Goal: Task Accomplishment & Management: Manage account settings

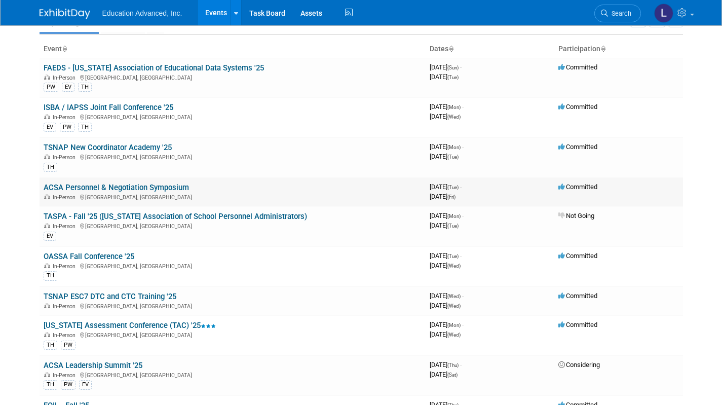
scroll to position [54, 0]
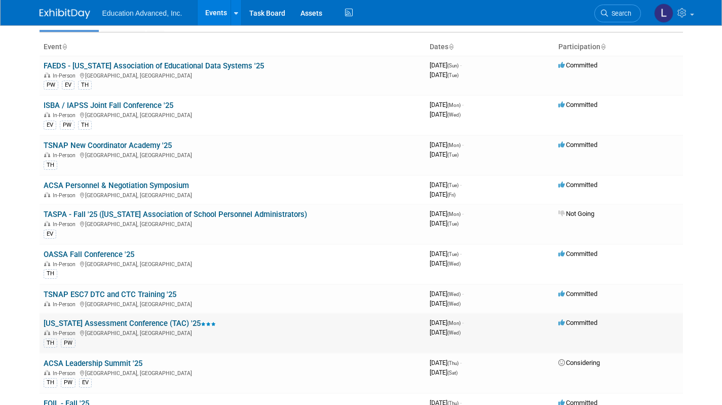
click at [132, 319] on link "[US_STATE] Assessment Conference (TAC) '25" at bounding box center [130, 323] width 172 height 9
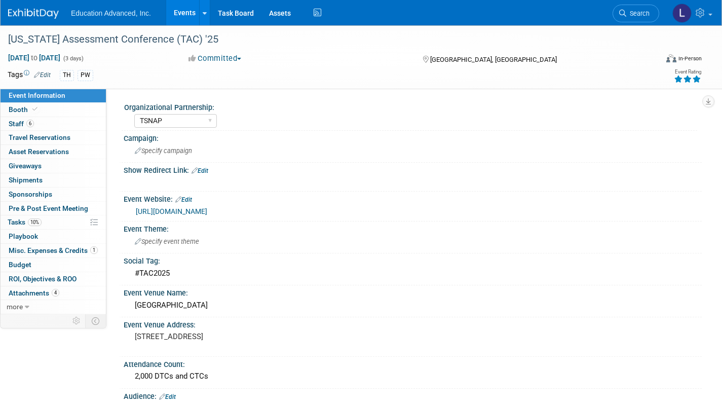
select select "TSNAP"
click at [178, 16] on link "Events" at bounding box center [184, 12] width 37 height 25
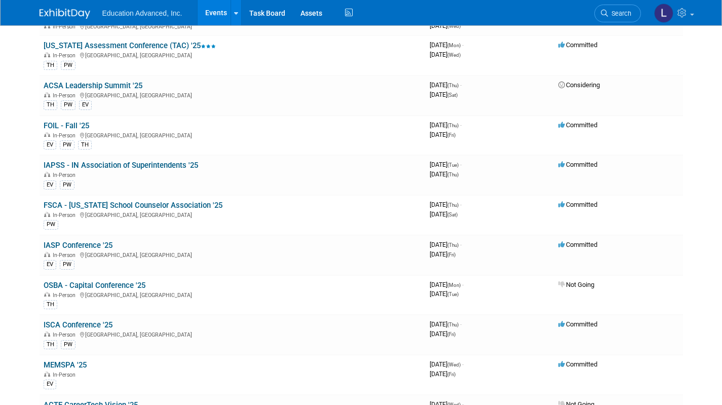
scroll to position [228, 0]
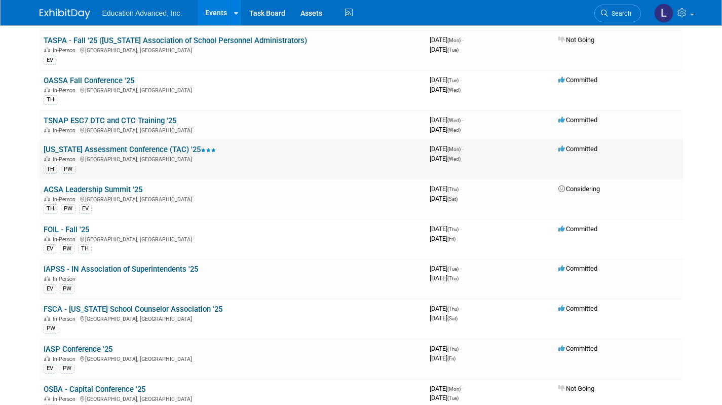
click at [153, 150] on link "[US_STATE] Assessment Conference (TAC) '25" at bounding box center [130, 149] width 172 height 9
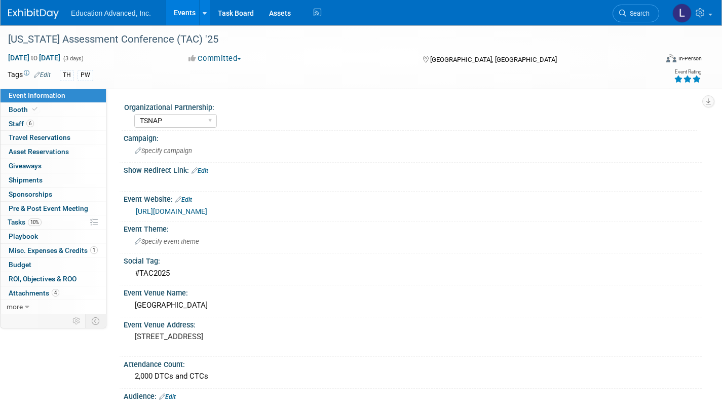
select select "TSNAP"
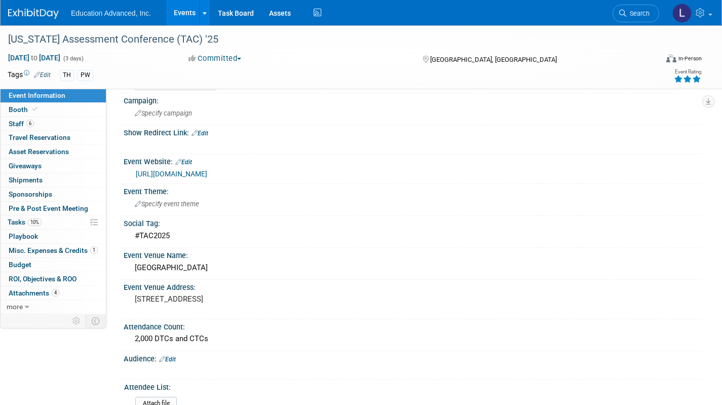
scroll to position [70, 0]
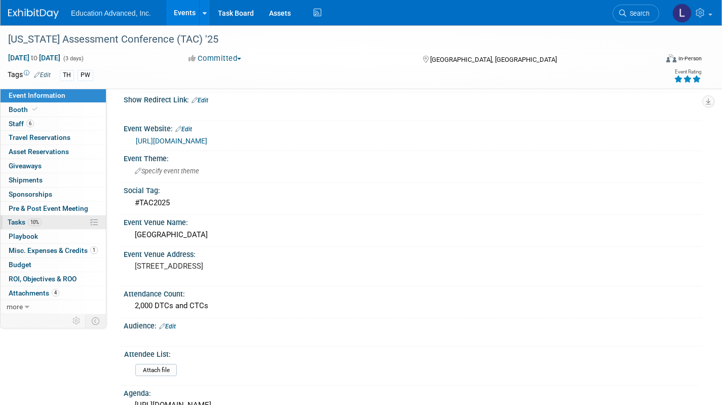
click at [18, 219] on span "Tasks 10%" at bounding box center [25, 222] width 34 height 8
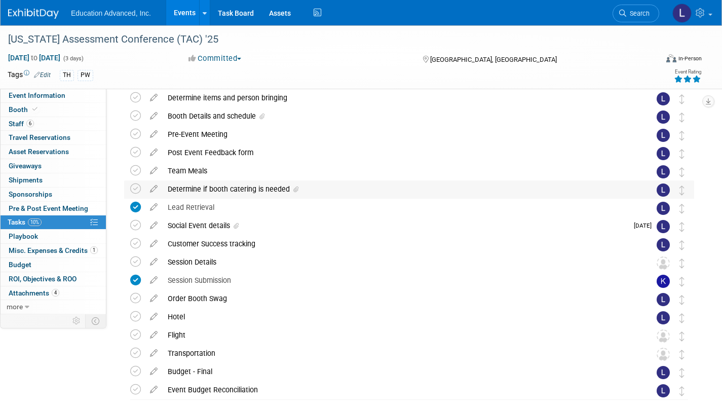
scroll to position [98, 0]
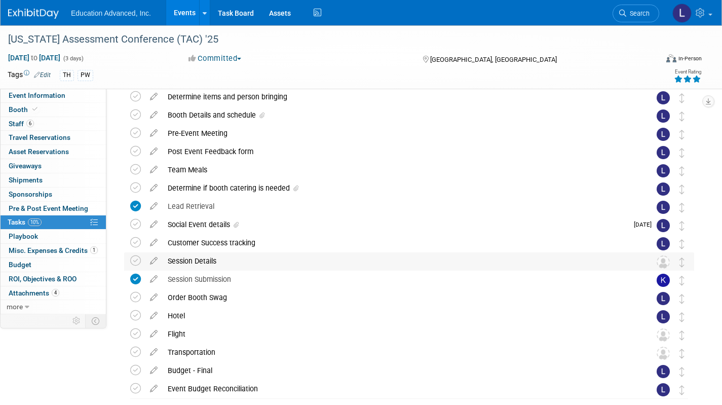
click at [193, 259] on div "Session Details" at bounding box center [399, 260] width 473 height 17
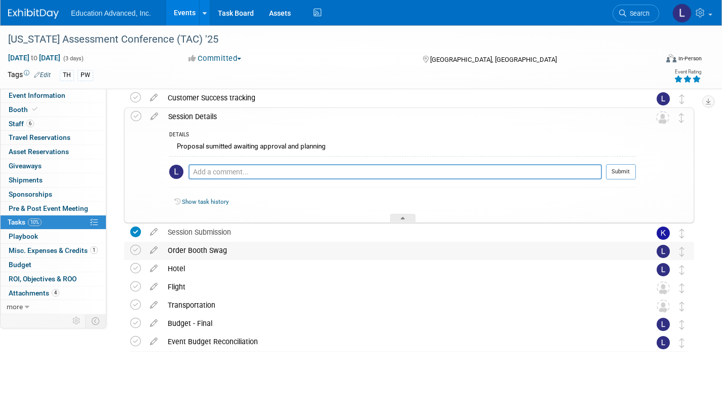
scroll to position [251, 0]
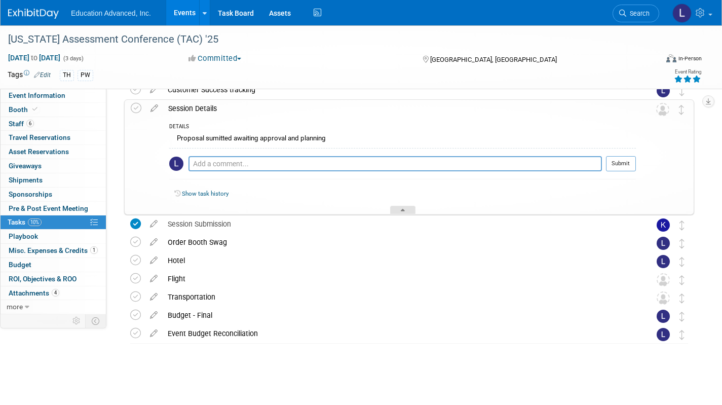
click at [402, 209] on icon at bounding box center [403, 212] width 4 height 6
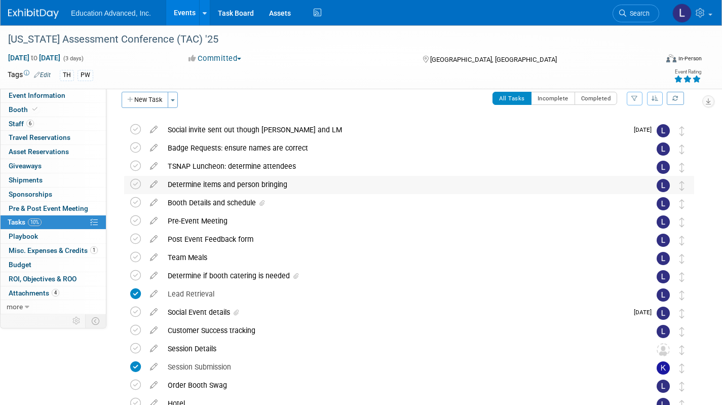
scroll to position [0, 0]
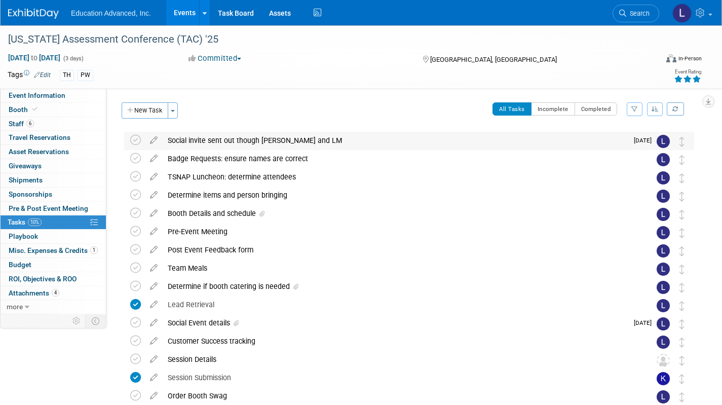
click at [257, 144] on div "Social invite sent out though [PERSON_NAME] and LM" at bounding box center [395, 140] width 465 height 17
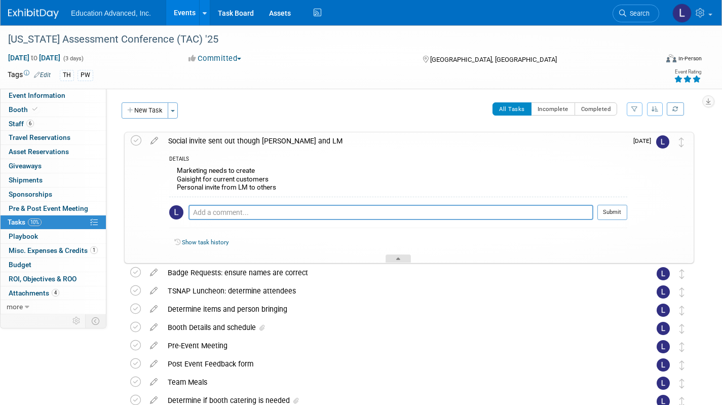
click at [407, 260] on div at bounding box center [397, 258] width 25 height 9
